Goal: Transaction & Acquisition: Obtain resource

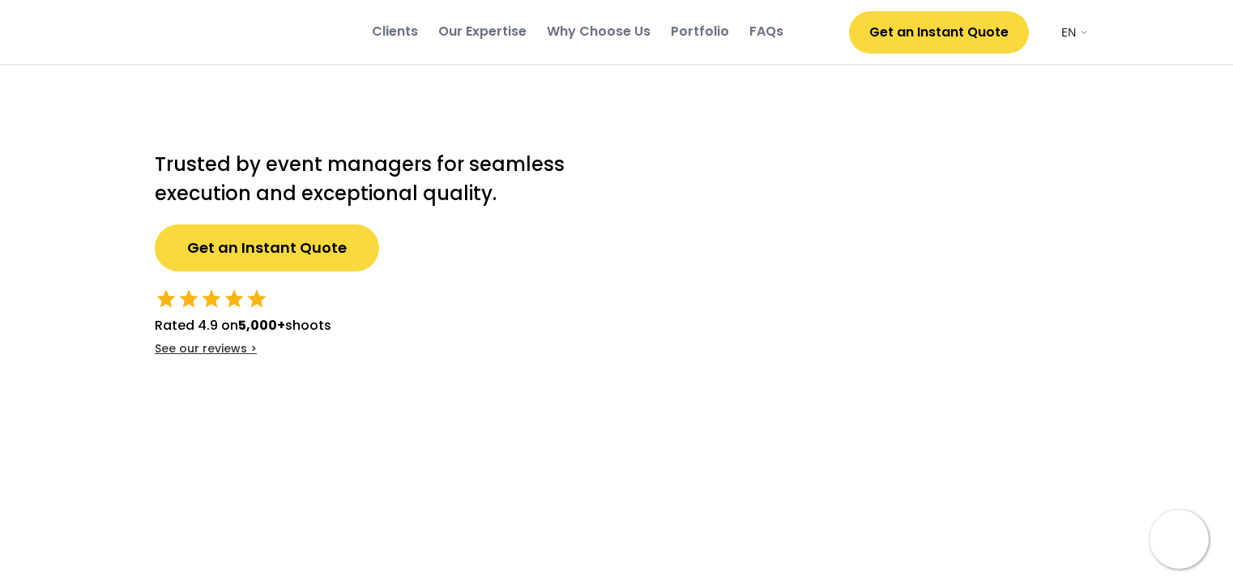
select select ""en""
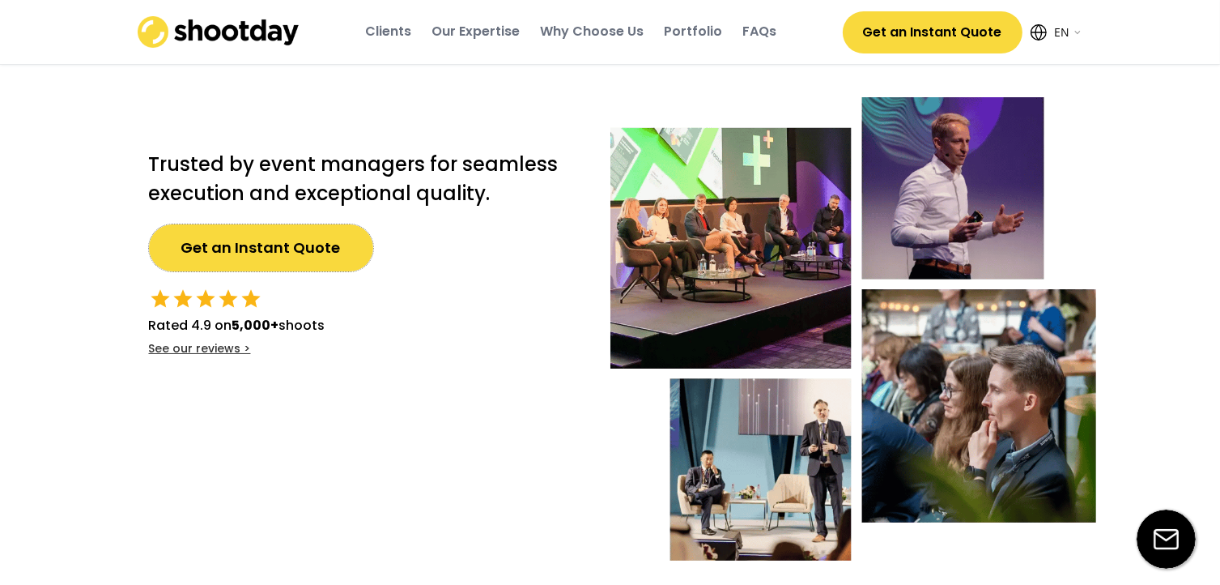
click at [260, 247] on button "Get an Instant Quote" at bounding box center [261, 247] width 224 height 47
